Goal: Task Accomplishment & Management: Use online tool/utility

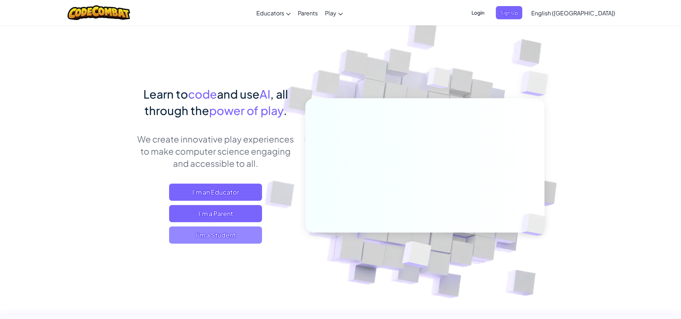
drag, startPoint x: 191, startPoint y: 244, endPoint x: 195, endPoint y: 236, distance: 8.8
click at [191, 240] on div "Learn to code and use AI , all through the power of play . We create innovative…" at bounding box center [216, 172] width 158 height 172
click at [195, 234] on span "I'm a Student" at bounding box center [215, 235] width 93 height 17
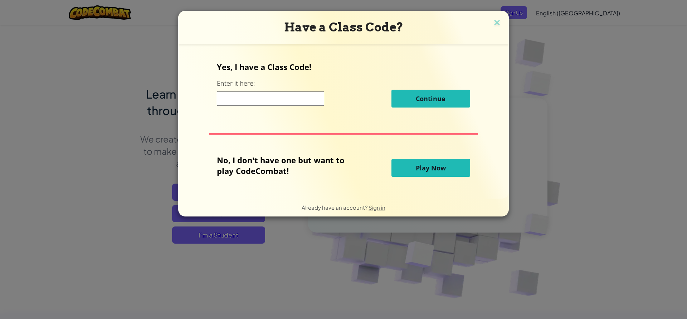
click at [290, 109] on div "Yes, I have a Class Code! Enter it here: Continue No, I don't have one but want…" at bounding box center [343, 122] width 316 height 140
click at [291, 103] on input at bounding box center [270, 99] width 107 height 14
type input "badsleepcoat"
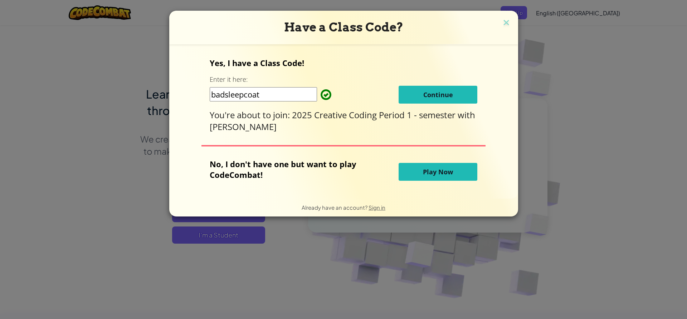
drag, startPoint x: 431, startPoint y: 103, endPoint x: 432, endPoint y: 96, distance: 7.3
click at [432, 98] on button "Continue" at bounding box center [437, 95] width 79 height 18
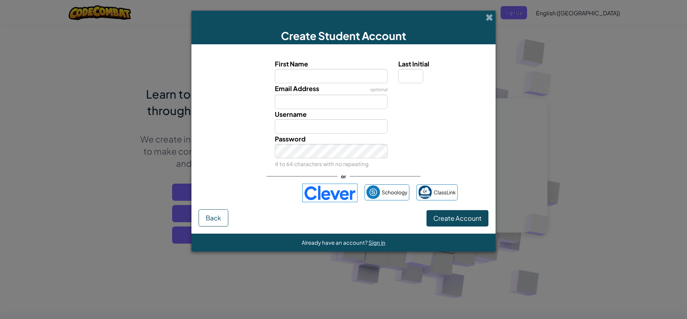
click at [337, 187] on img at bounding box center [329, 193] width 55 height 19
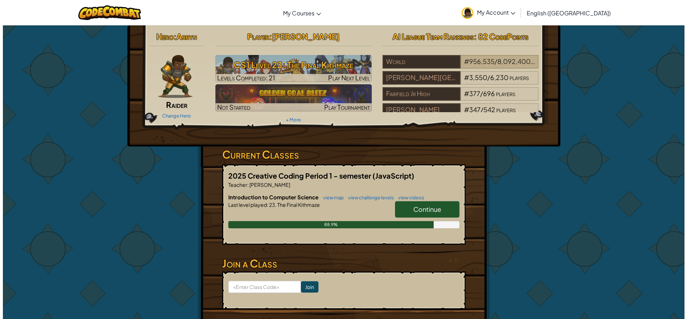
scroll to position [29, 0]
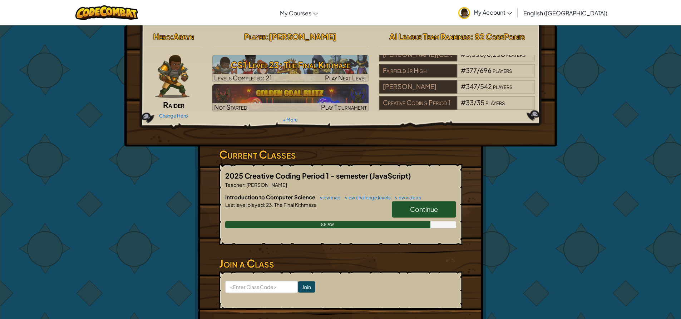
click at [400, 201] on link "Continue" at bounding box center [424, 209] width 64 height 16
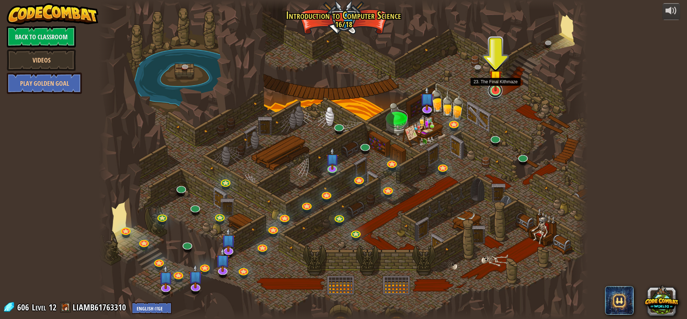
click at [501, 92] on link at bounding box center [495, 90] width 14 height 14
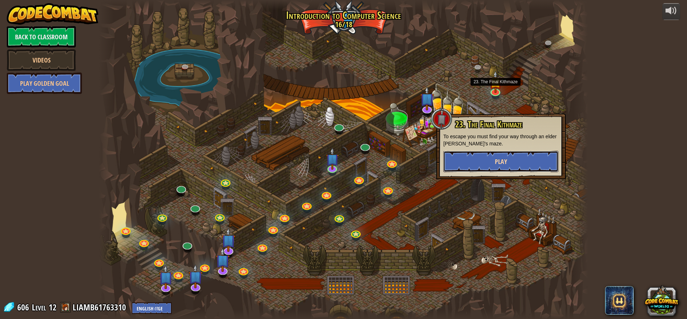
click at [496, 156] on button "Play" at bounding box center [500, 161] width 115 height 21
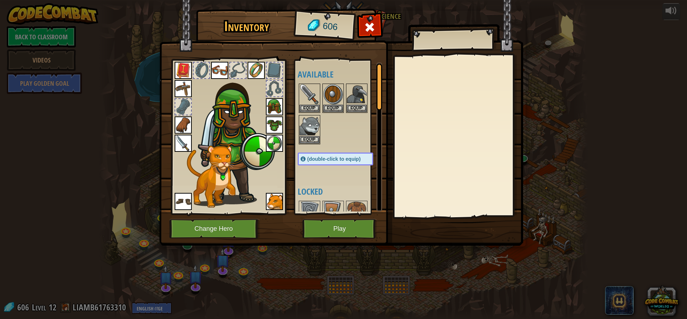
click at [328, 215] on div "Available Equip Equip Equip Equip Equip Equip Equip Equip Equip Equip Equip Equ…" at bounding box center [338, 137] width 88 height 156
click at [326, 221] on button "Play" at bounding box center [339, 229] width 75 height 20
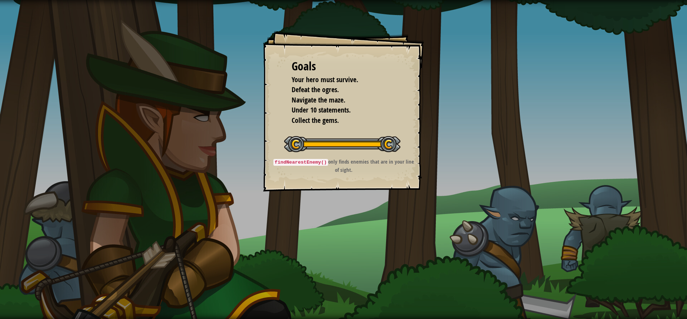
click at [308, 38] on div "Goals Your hero must survive. Defeat the ogres. Navigate the maze. Under 10 sta…" at bounding box center [343, 111] width 161 height 161
